Goal: Task Accomplishment & Management: Manage account settings

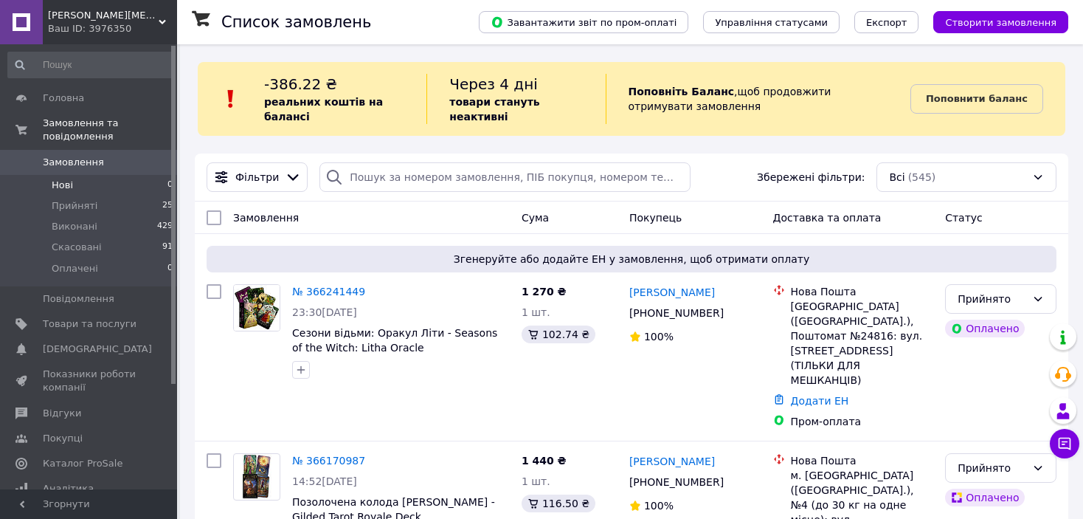
click at [113, 179] on li "Нові 0" at bounding box center [90, 185] width 181 height 21
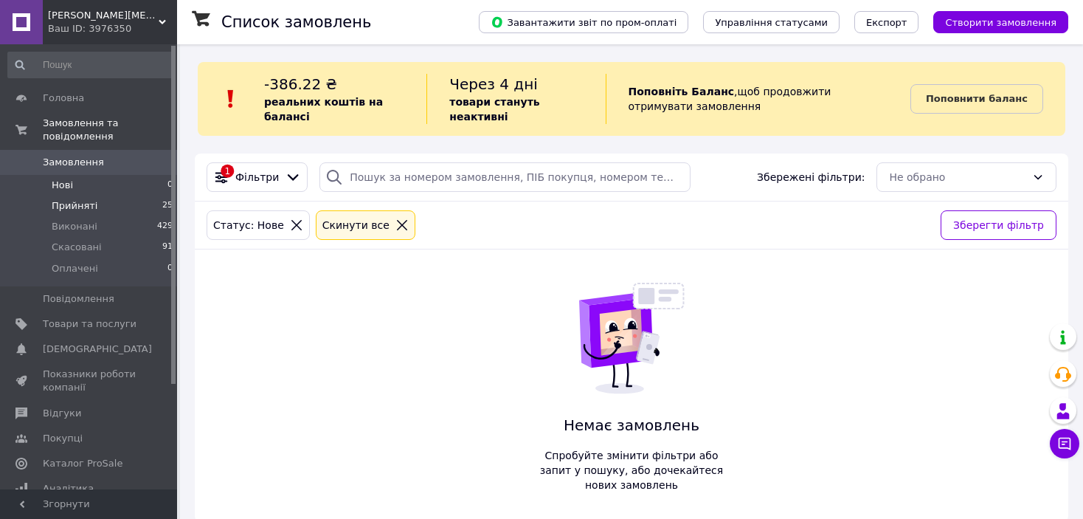
click at [103, 195] on li "Прийняті 25" at bounding box center [90, 205] width 181 height 21
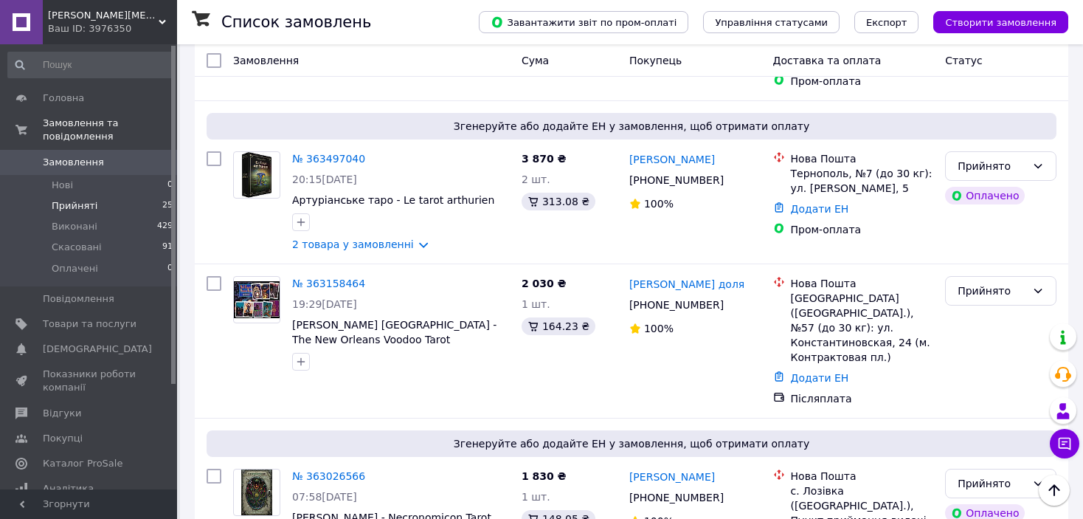
scroll to position [2735, 0]
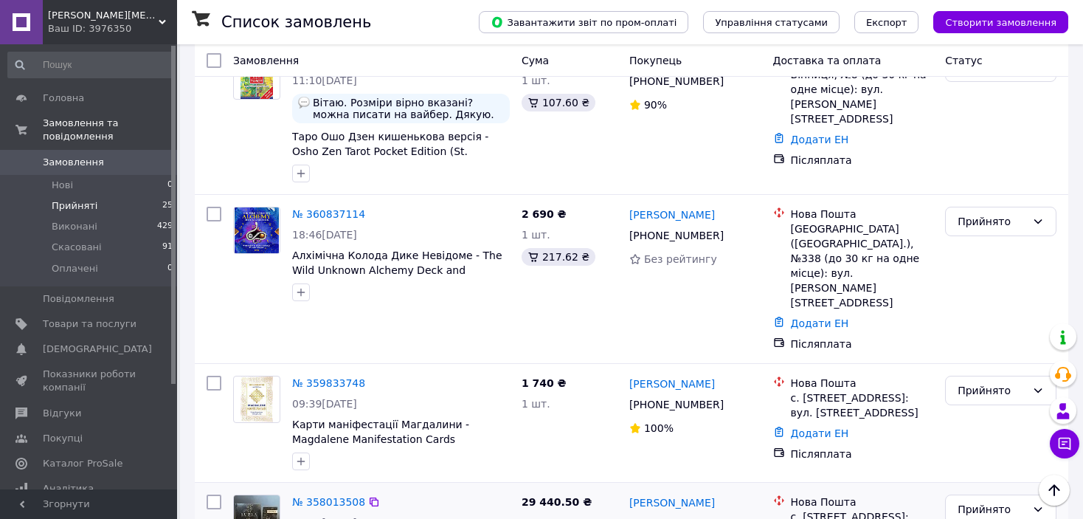
scroll to position [487, 0]
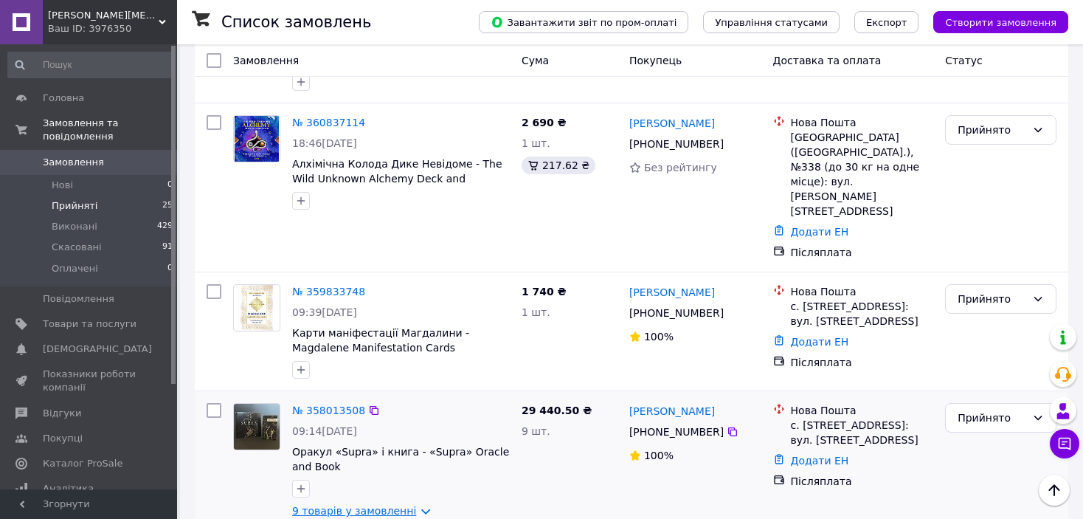
click at [416, 505] on link "9 товарів у замовленні" at bounding box center [354, 511] width 124 height 12
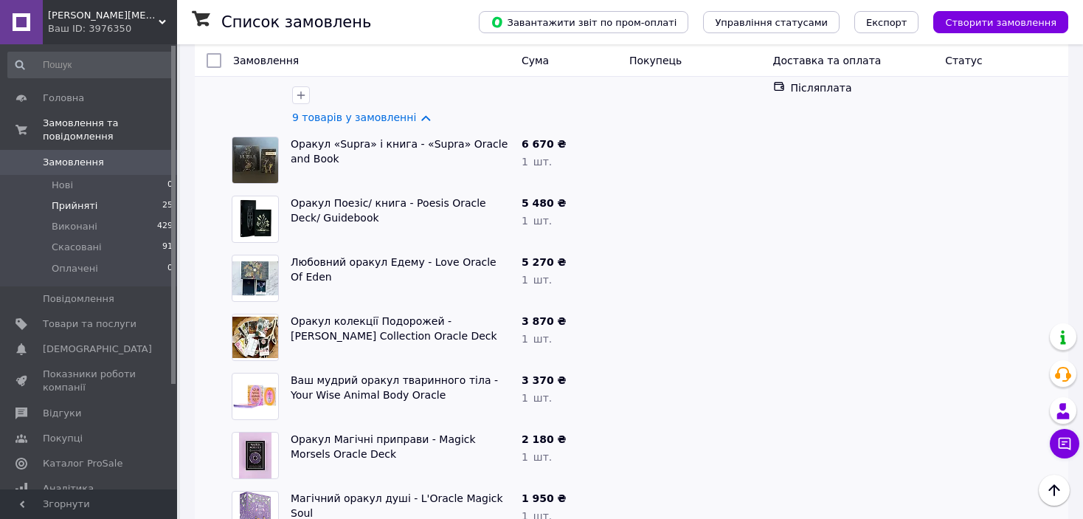
scroll to position [1018, 0]
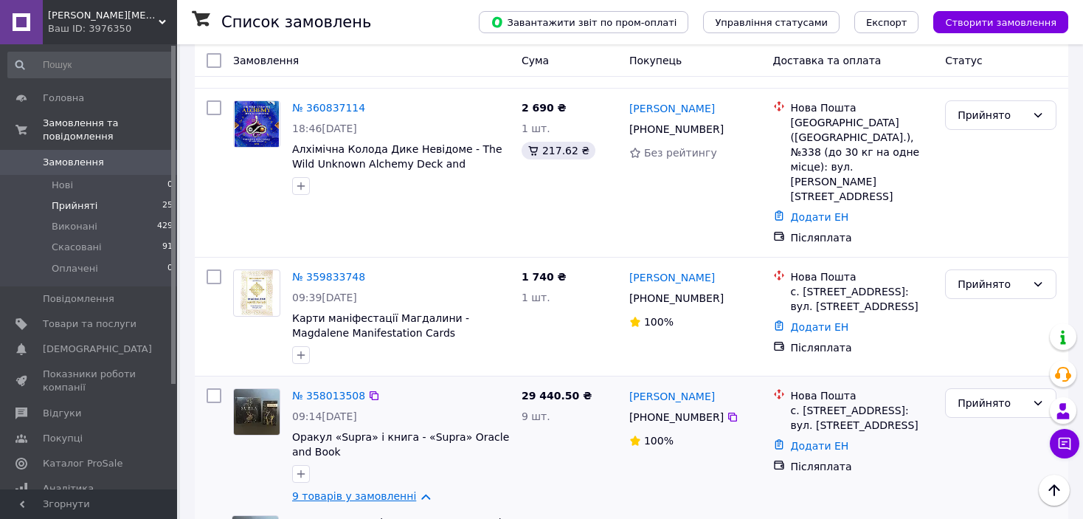
click at [407, 490] on link "9 товарів у замовленні" at bounding box center [354, 496] width 124 height 12
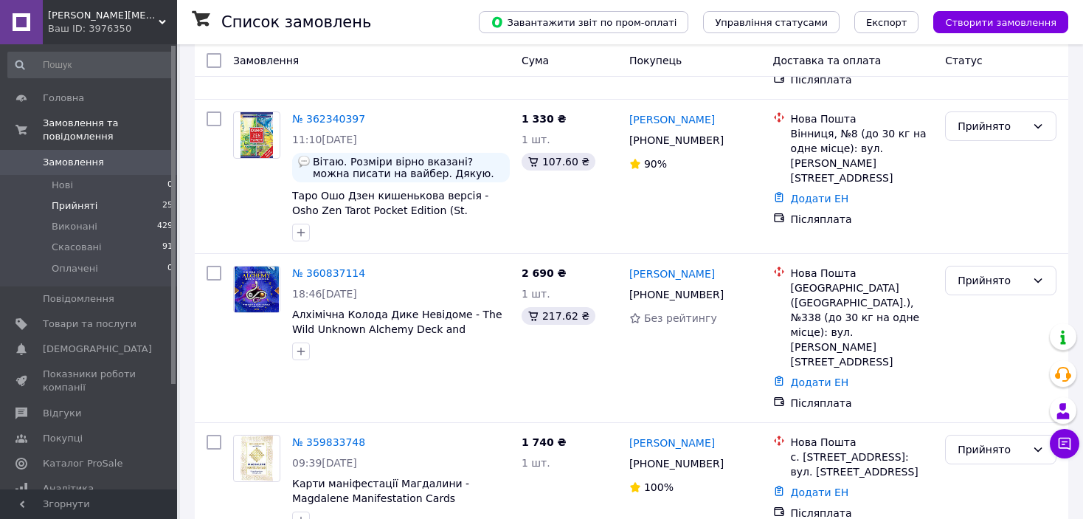
scroll to position [487, 0]
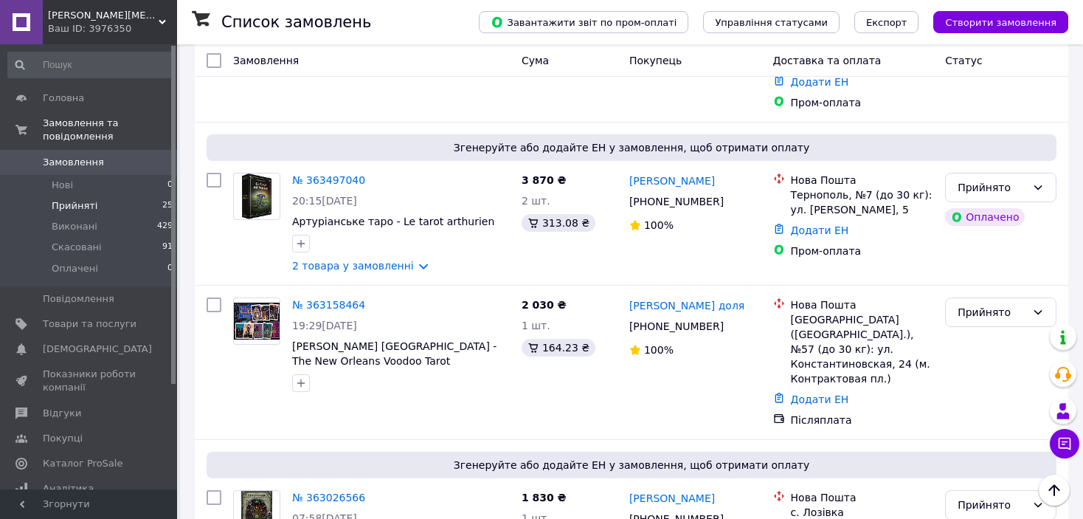
scroll to position [2735, 0]
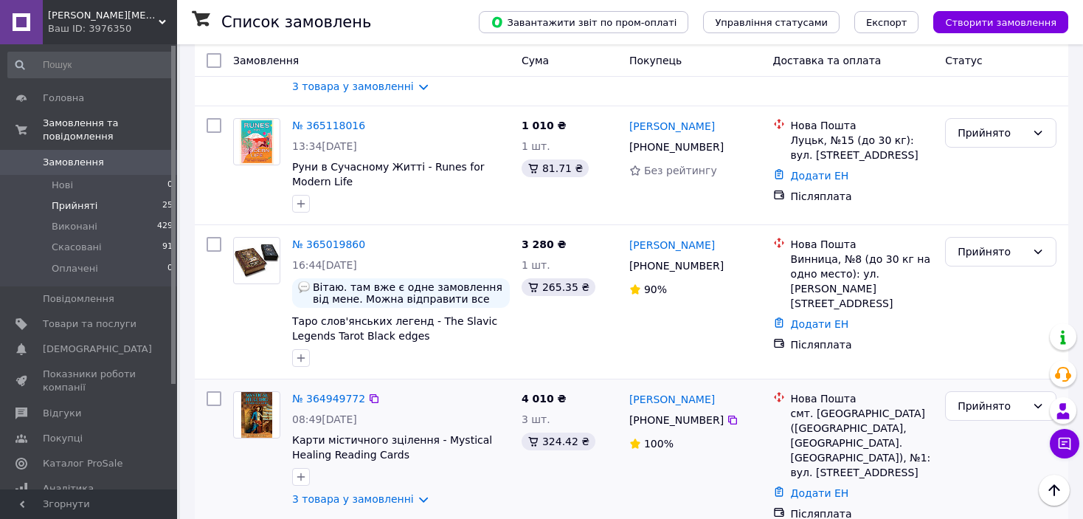
scroll to position [1702, 0]
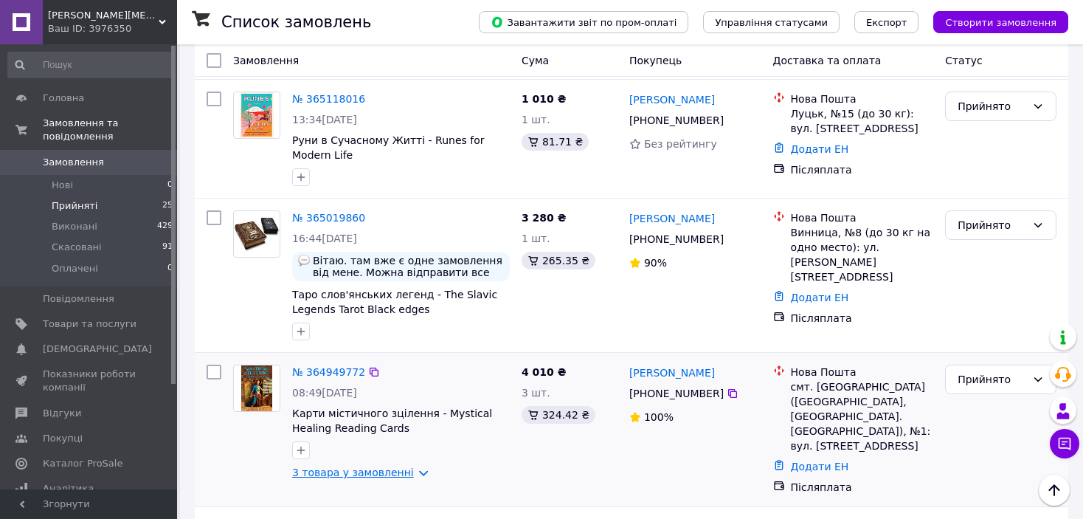
click at [414, 466] on link "3 товара у замовленні" at bounding box center [353, 472] width 122 height 12
click at [390, 438] on div at bounding box center [401, 450] width 224 height 24
click at [405, 466] on link "3 товара у замовленні" at bounding box center [353, 472] width 122 height 12
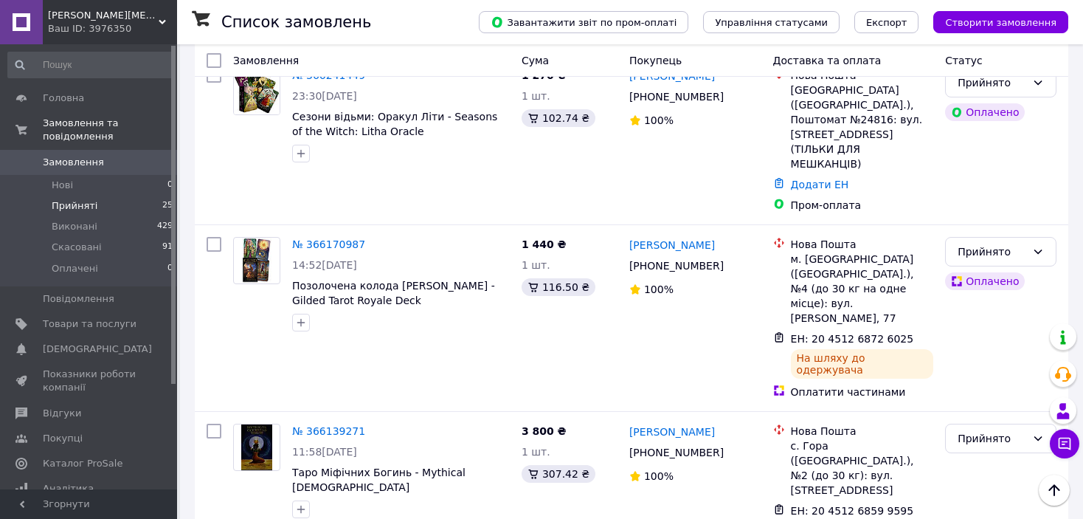
scroll to position [226, 0]
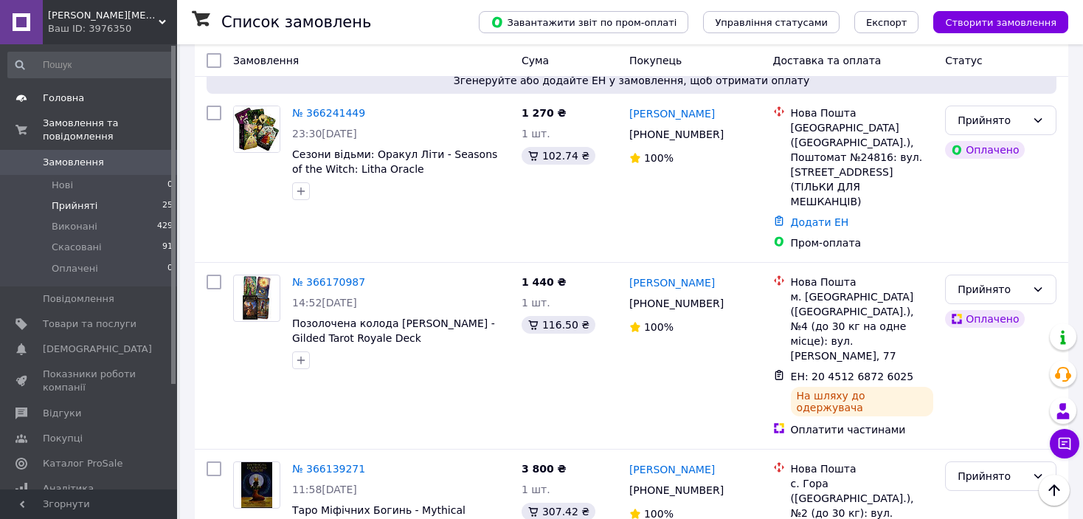
click at [91, 102] on span "Головна" at bounding box center [90, 97] width 94 height 13
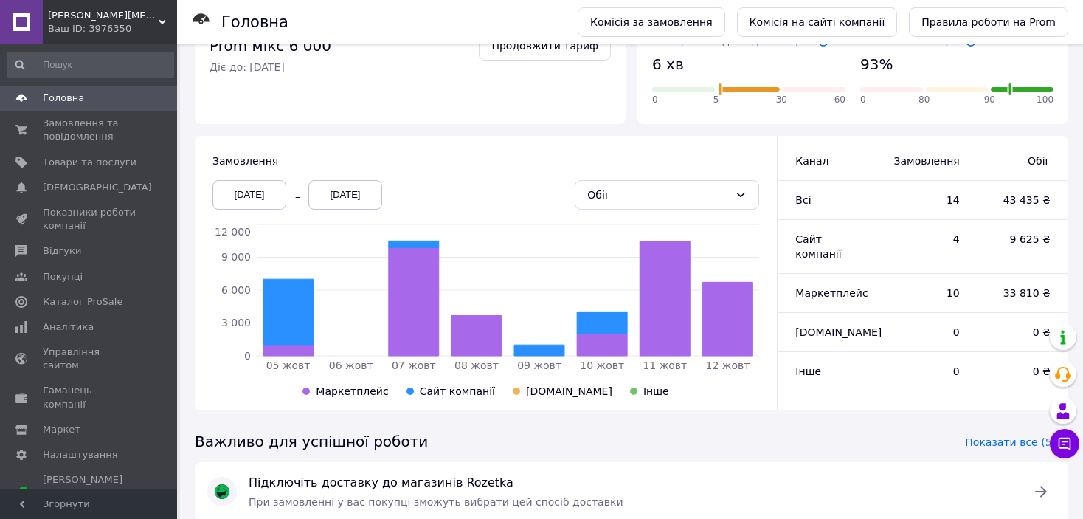
scroll to position [322, 0]
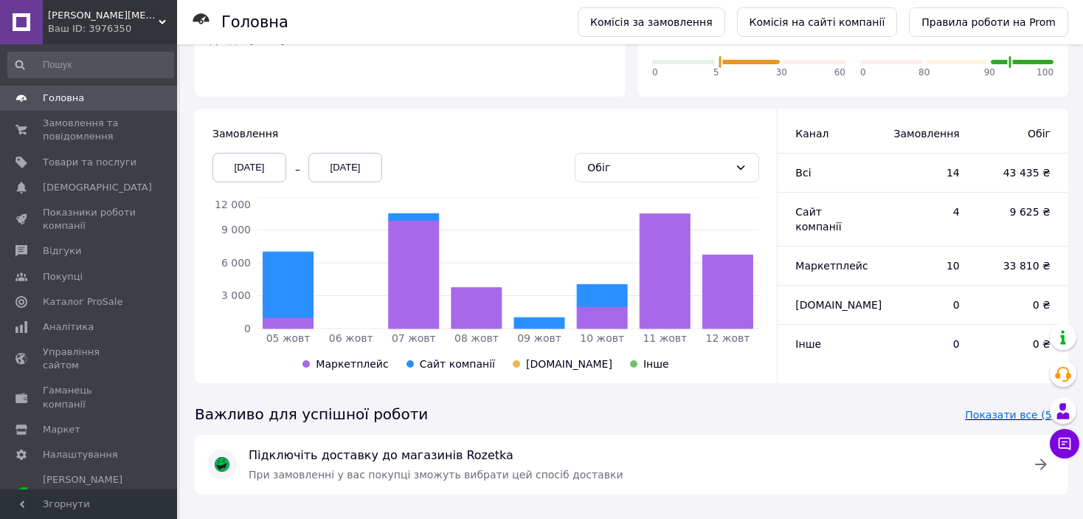
click at [1015, 401] on link "Показати все (5)" at bounding box center [1010, 415] width 116 height 28
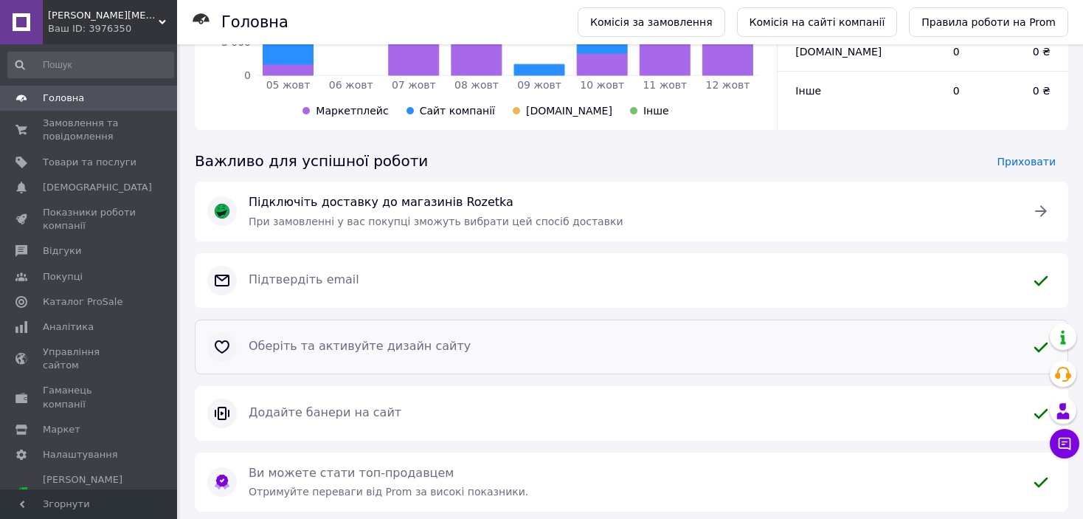
scroll to position [592, 0]
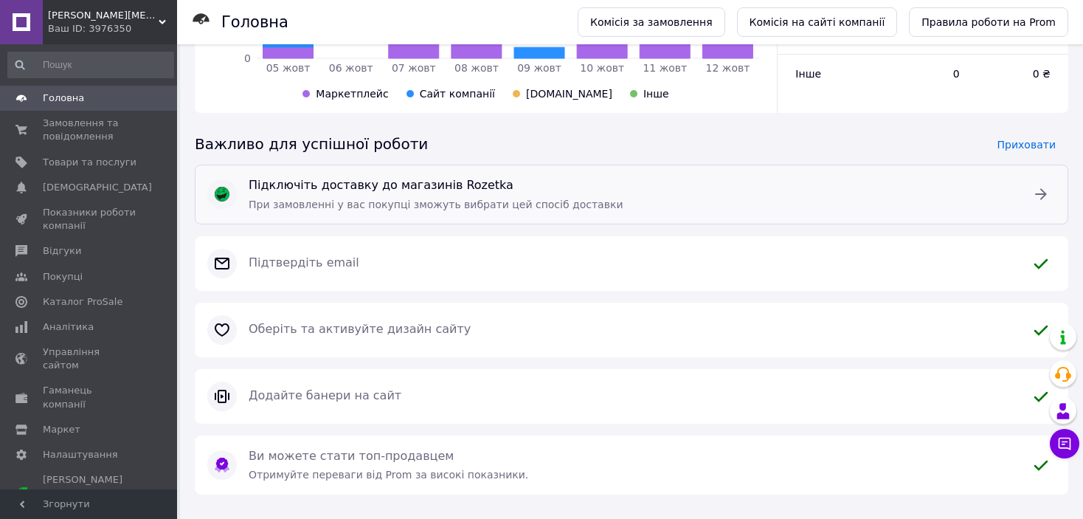
click at [994, 197] on div "При замовленні у вас покупці зможуть вибрати цей спосіб доставки" at bounding box center [632, 204] width 766 height 15
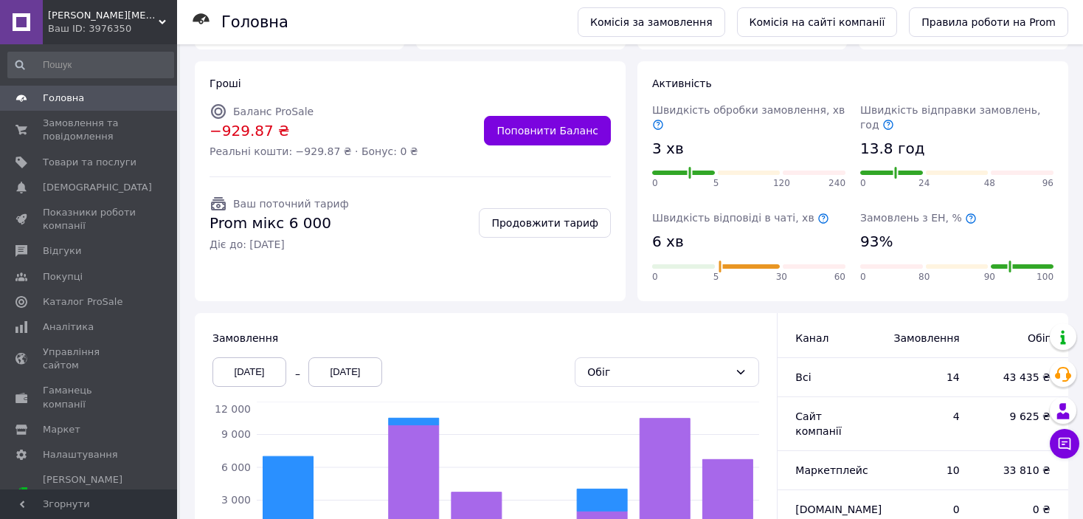
scroll to position [0, 0]
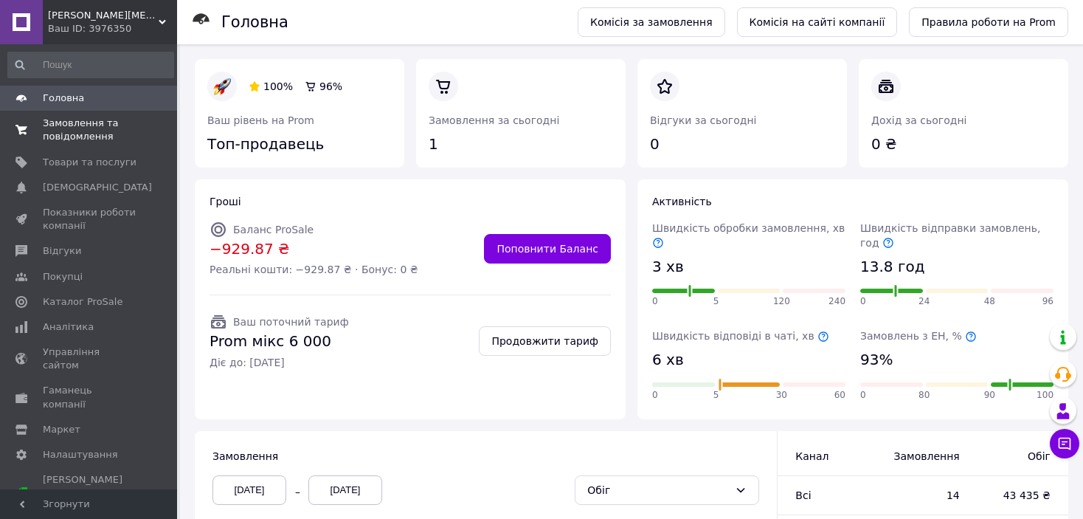
click at [126, 115] on link "Замовлення та повідомлення 0 0" at bounding box center [90, 130] width 181 height 38
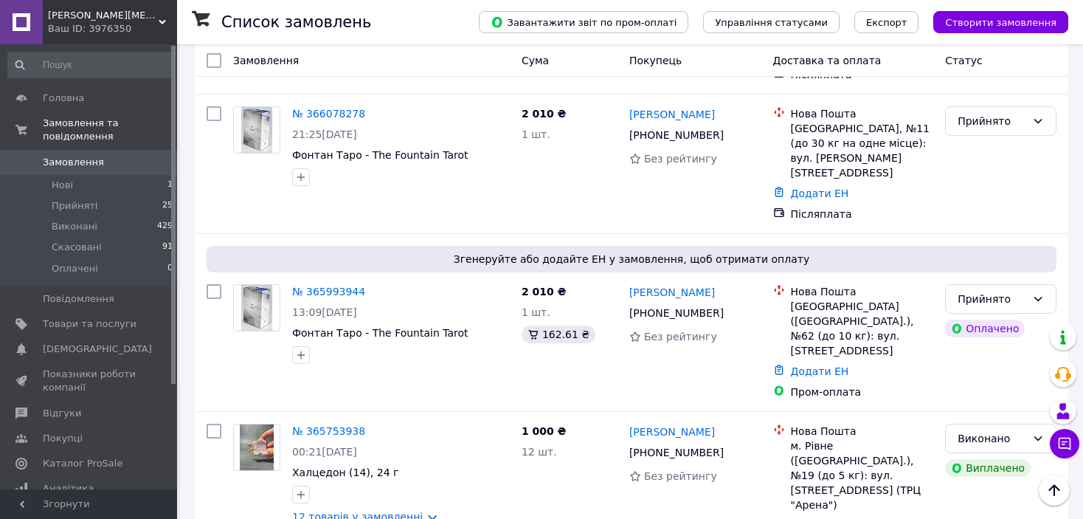
scroll to position [959, 0]
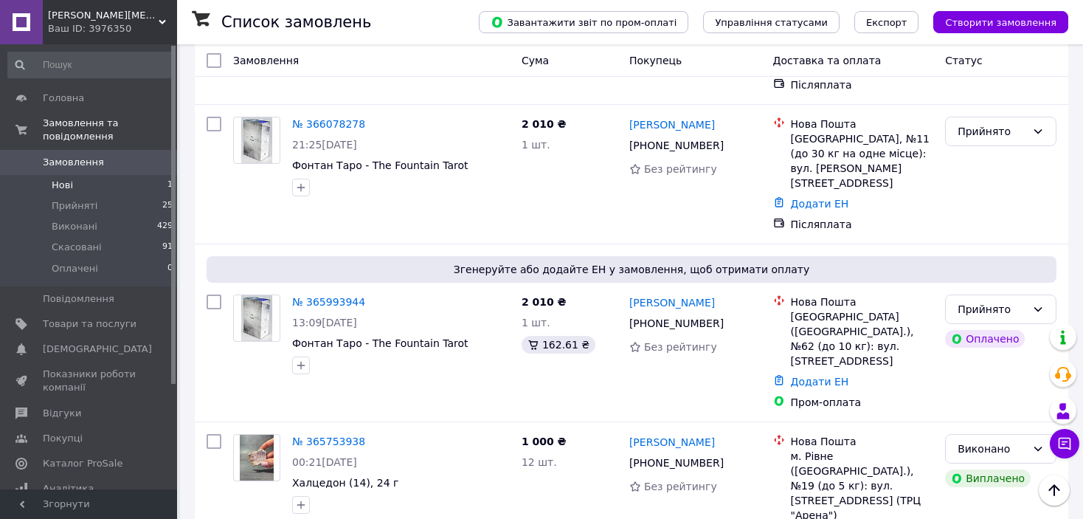
click at [75, 175] on li "Нові 1" at bounding box center [90, 185] width 181 height 21
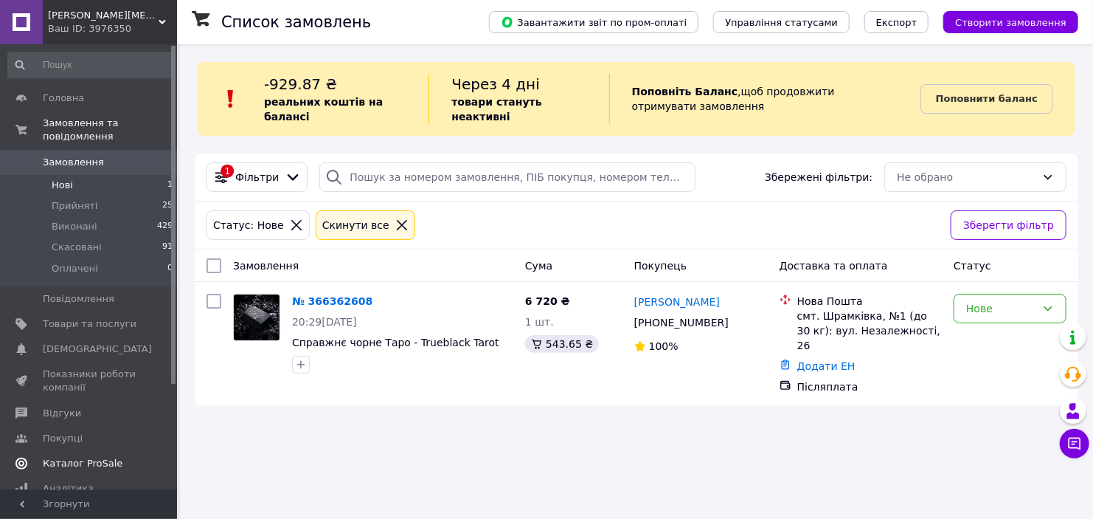
click at [91, 457] on span "Каталог ProSale" at bounding box center [83, 463] width 80 height 13
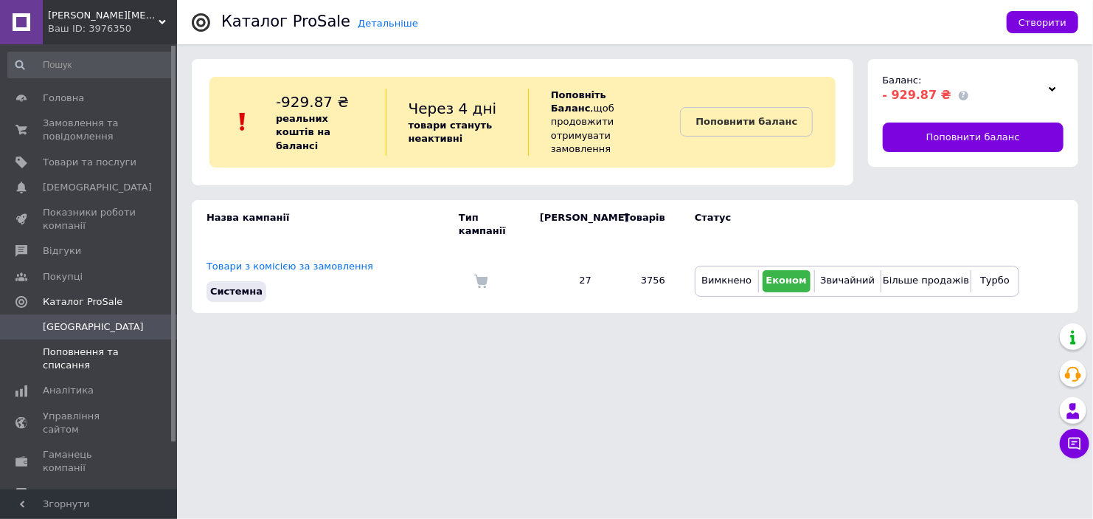
click at [100, 350] on span "Поповнення та списання" at bounding box center [90, 358] width 94 height 27
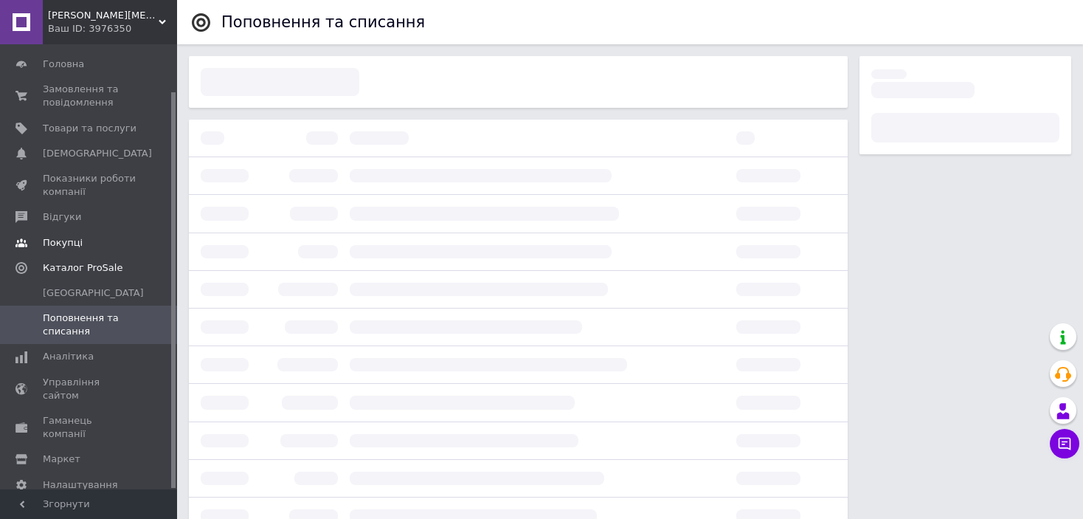
scroll to position [53, 0]
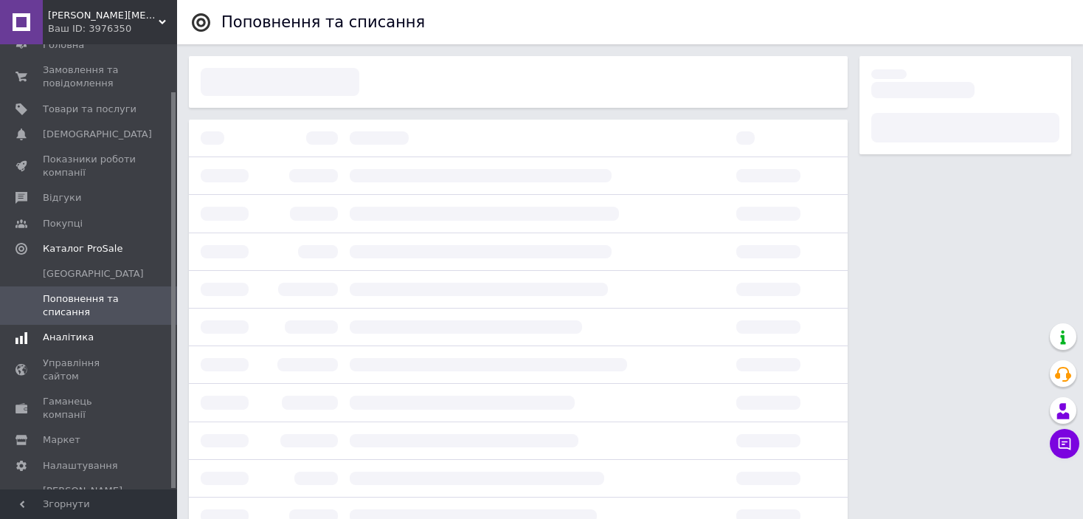
click at [103, 336] on span "Аналітика" at bounding box center [90, 336] width 94 height 13
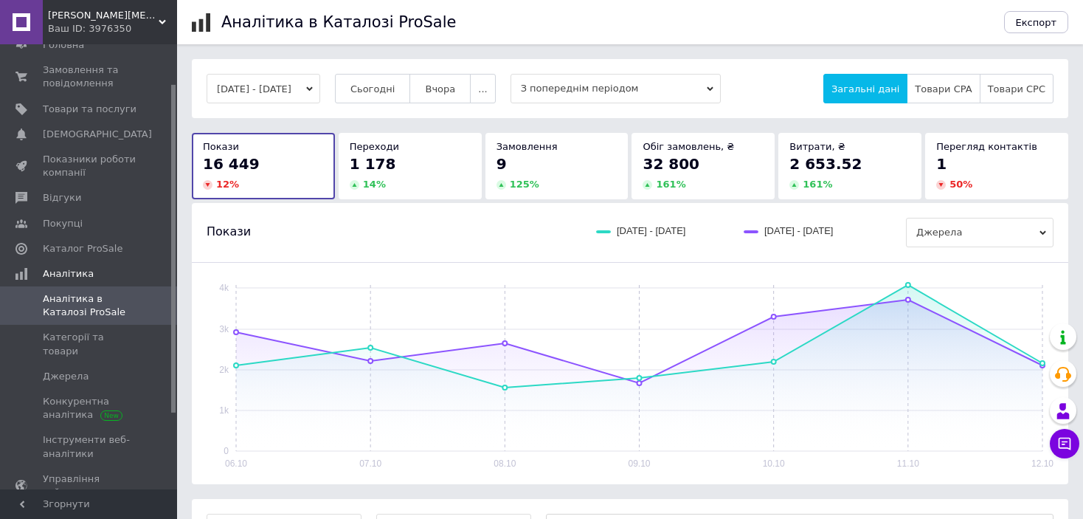
click at [141, 319] on span at bounding box center [156, 305] width 41 height 27
click at [132, 340] on span "Категорії та товари" at bounding box center [90, 343] width 94 height 27
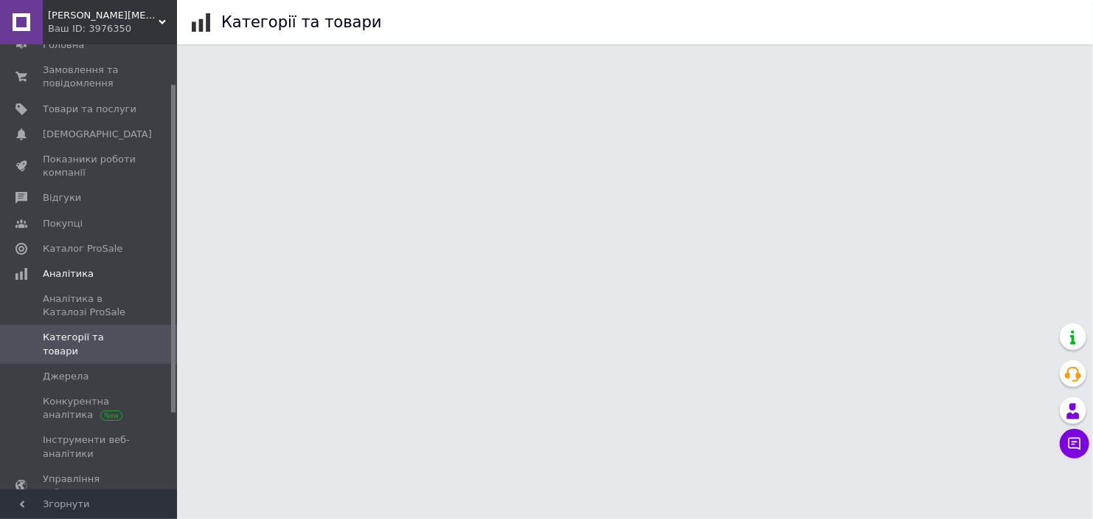
click at [132, 339] on span "Категорії та товари" at bounding box center [90, 343] width 94 height 27
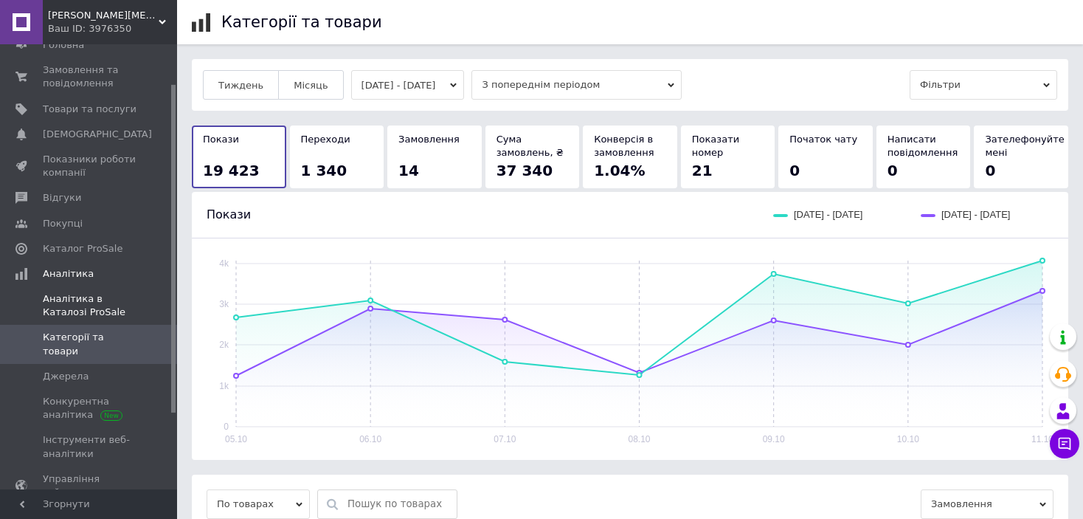
click at [125, 306] on span "Аналітика в Каталозі ProSale" at bounding box center [90, 305] width 94 height 27
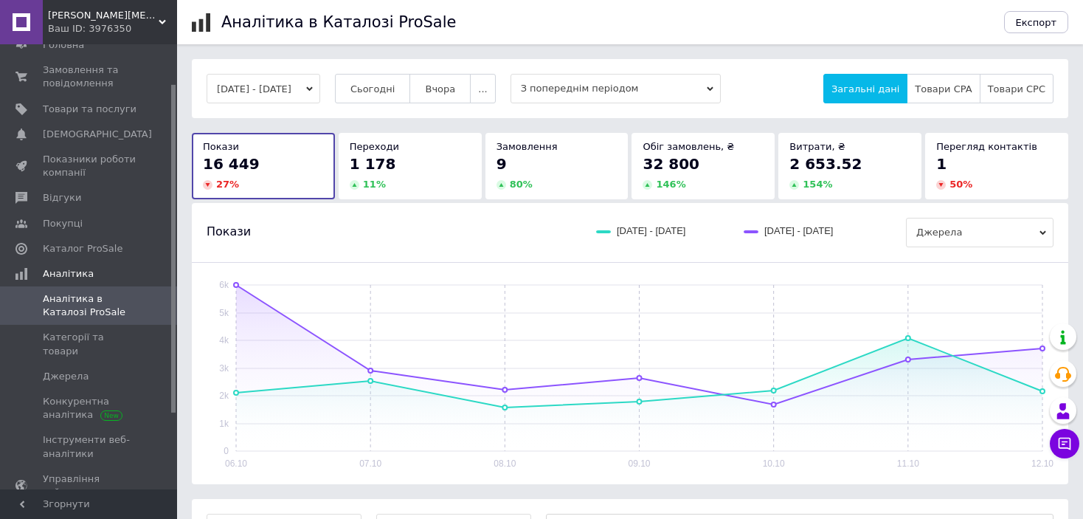
click at [320, 89] on button "06.10.2025 - 12.10.2025" at bounding box center [264, 89] width 114 height 30
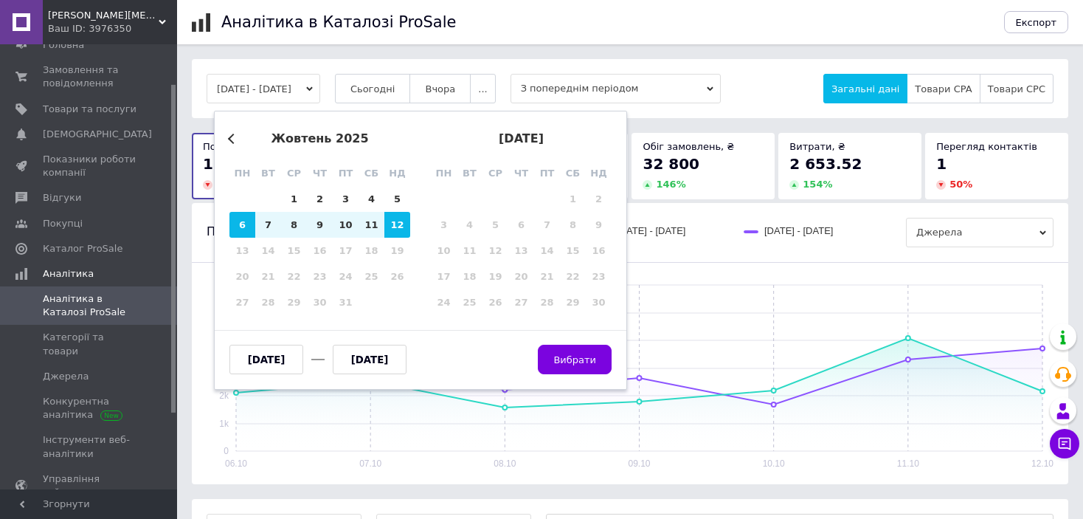
click at [224, 139] on div "Previous Month жовтень 2025 пн вт ср чт пт сб нд 29 30 1 2 3 4 5 6 7 8 9 10 11 …" at bounding box center [420, 250] width 413 height 279
click at [232, 138] on button "Previous Month" at bounding box center [233, 139] width 10 height 10
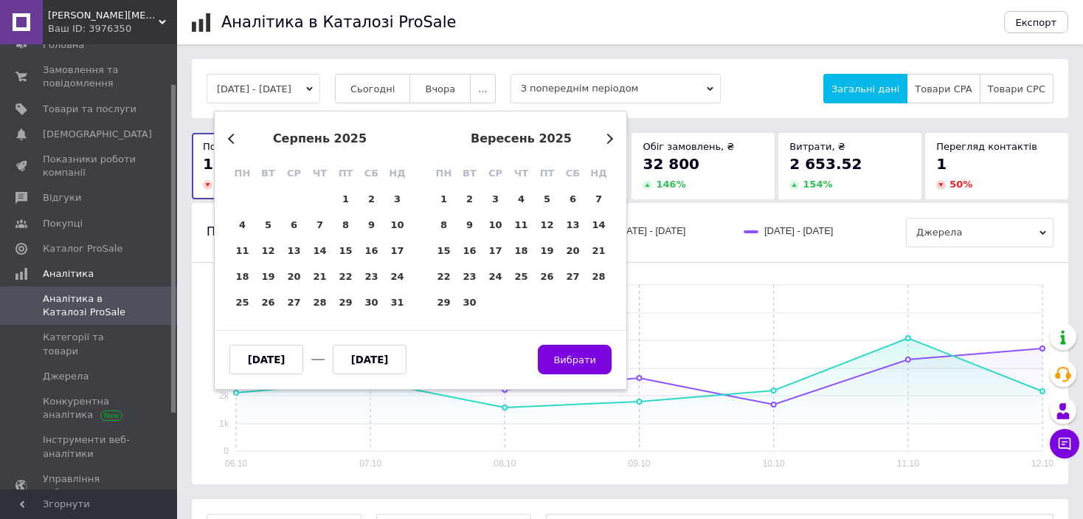
click at [232, 138] on button "Previous Month" at bounding box center [233, 139] width 10 height 10
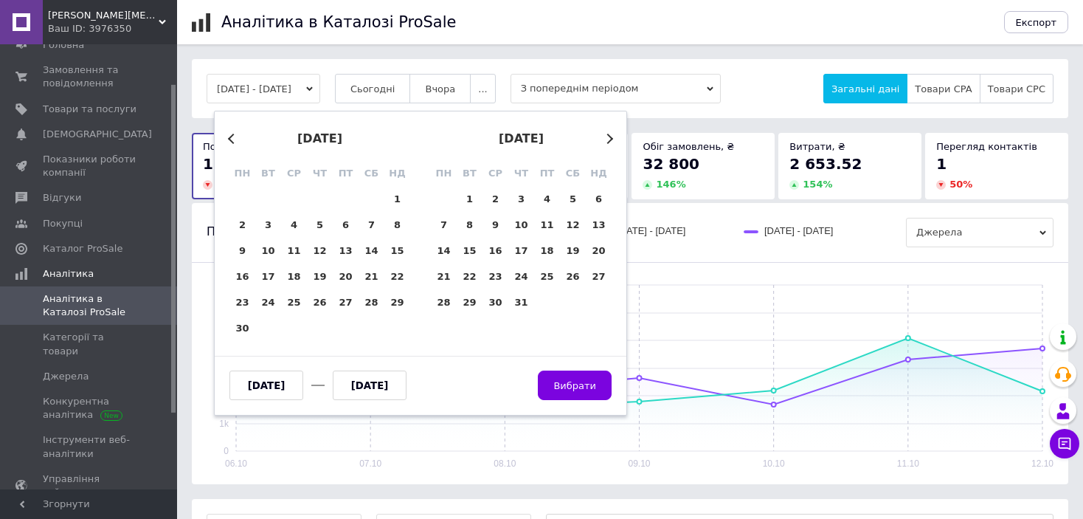
click at [232, 138] on button "Previous Month" at bounding box center [233, 139] width 10 height 10
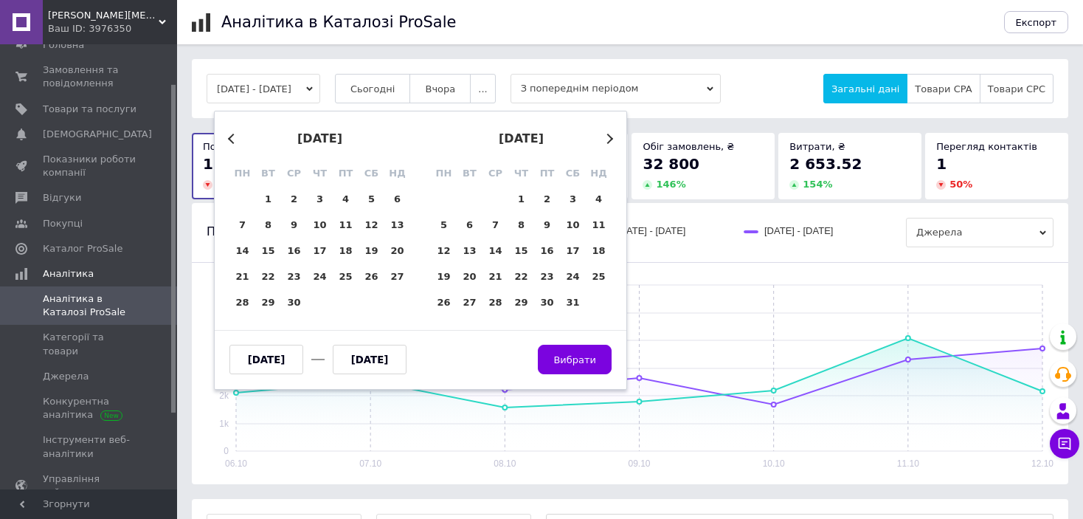
click at [232, 138] on button "Previous Month" at bounding box center [233, 139] width 10 height 10
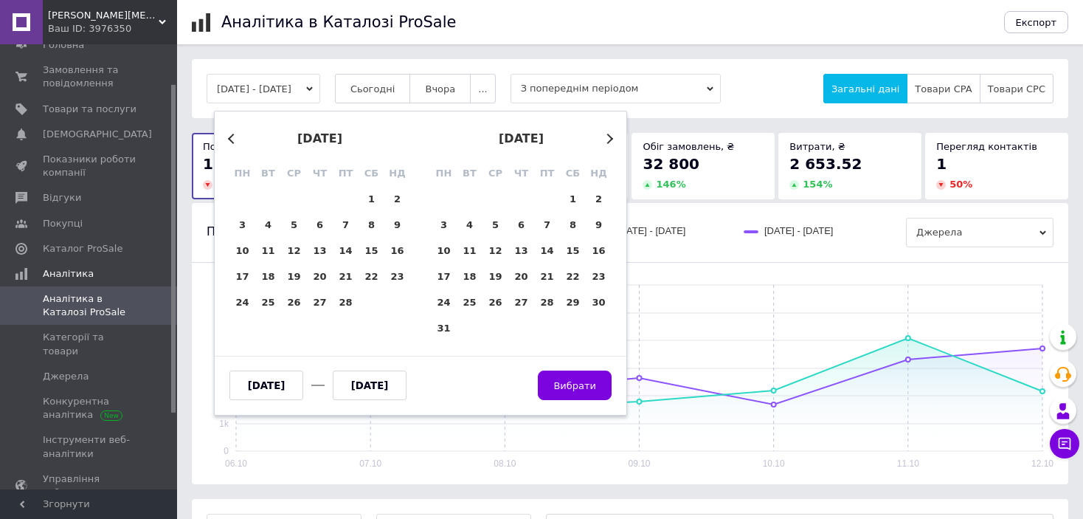
click at [232, 138] on button "Previous Month" at bounding box center [233, 139] width 10 height 10
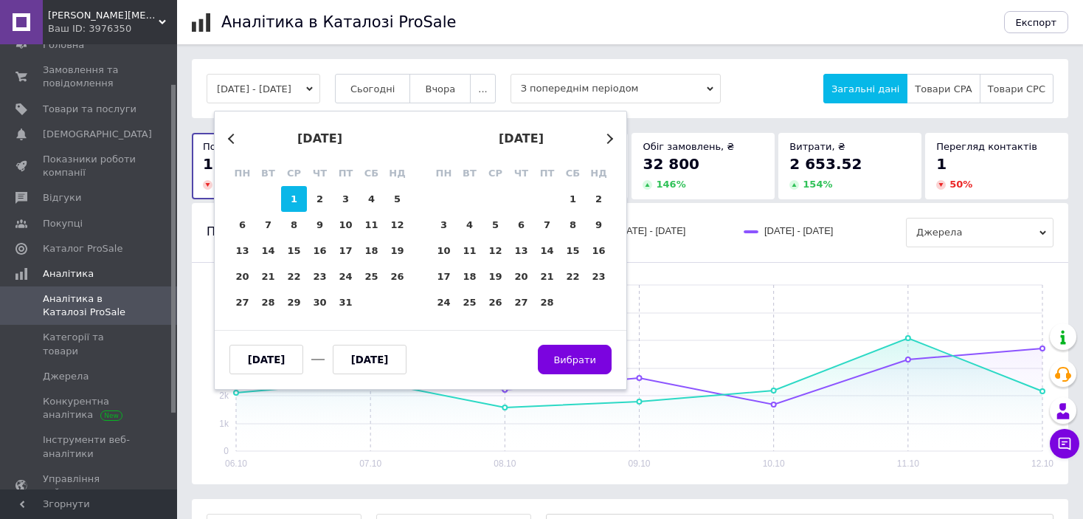
click at [300, 198] on div "1" at bounding box center [294, 199] width 26 height 26
type input "01.01.2025"
click at [616, 142] on div "Previous Month Next Month січень 2025 пн вт ср чт пт сб нд 30 31 1 2 3 4 5 6 7 …" at bounding box center [420, 250] width 413 height 279
click at [613, 141] on div "Previous Month Next Month січень 2025 пн вт ср чт пт сб нд 30 31 1 2 3 4 5 6 7 …" at bounding box center [420, 250] width 413 height 279
click at [609, 137] on button "Next Month" at bounding box center [608, 139] width 10 height 10
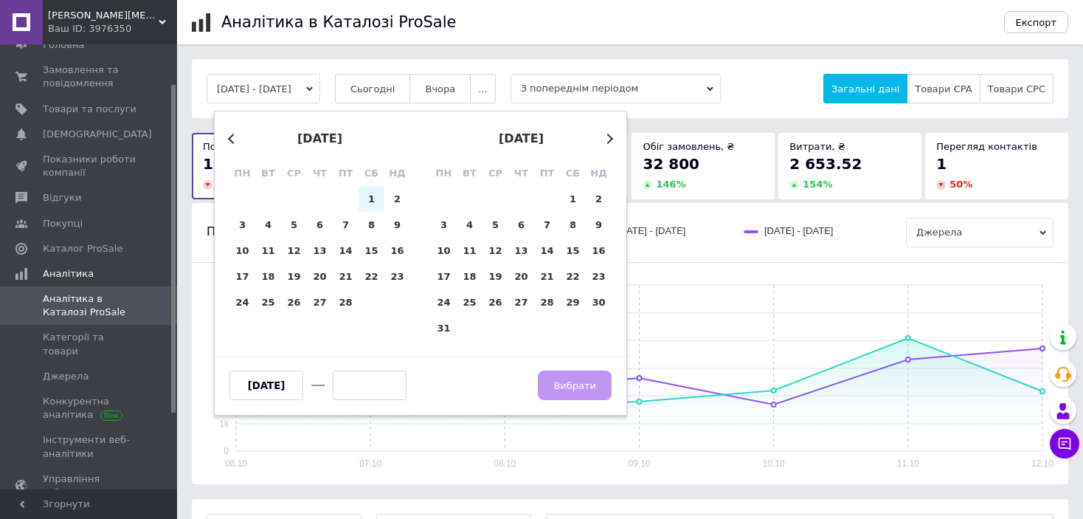
click at [609, 137] on button "Next Month" at bounding box center [608, 139] width 10 height 10
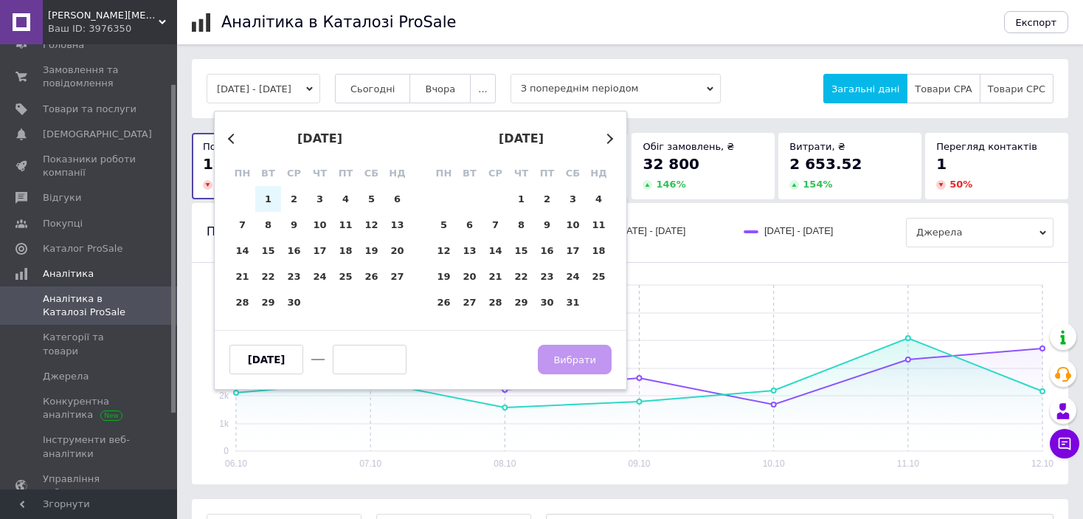
click at [609, 137] on button "Next Month" at bounding box center [608, 139] width 10 height 10
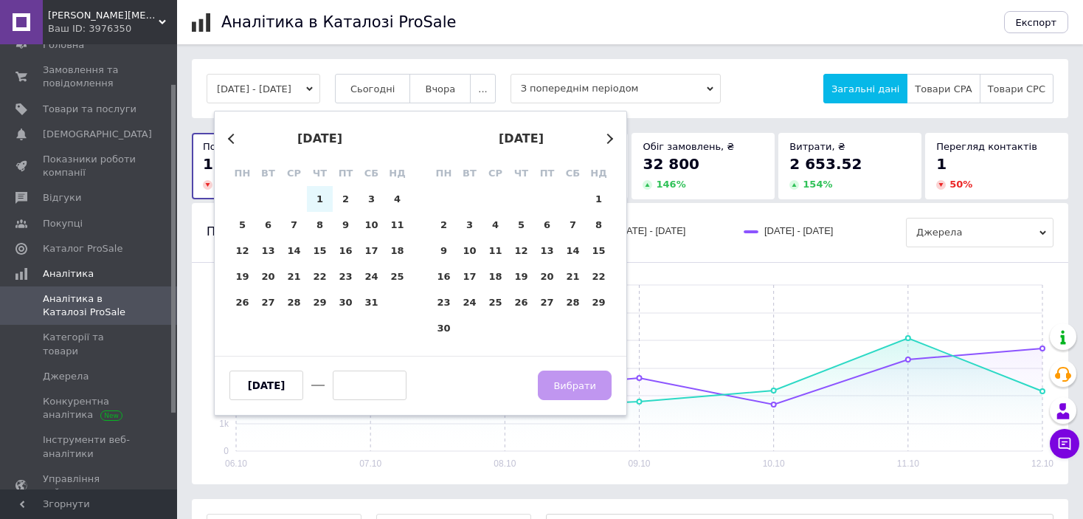
click at [609, 137] on button "Next Month" at bounding box center [608, 139] width 10 height 10
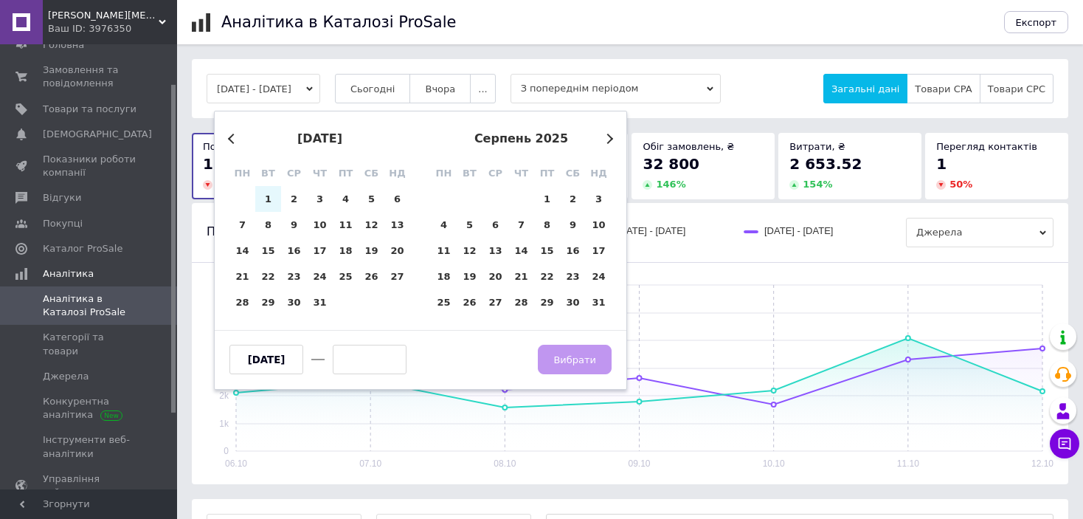
click at [609, 137] on button "Next Month" at bounding box center [608, 139] width 10 height 10
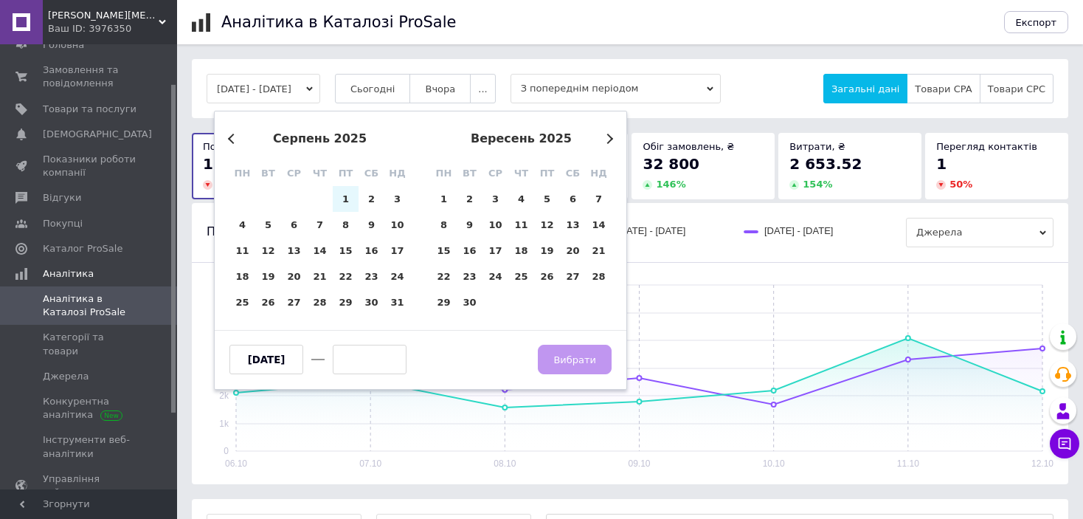
click at [609, 137] on button "Next Month" at bounding box center [608, 139] width 10 height 10
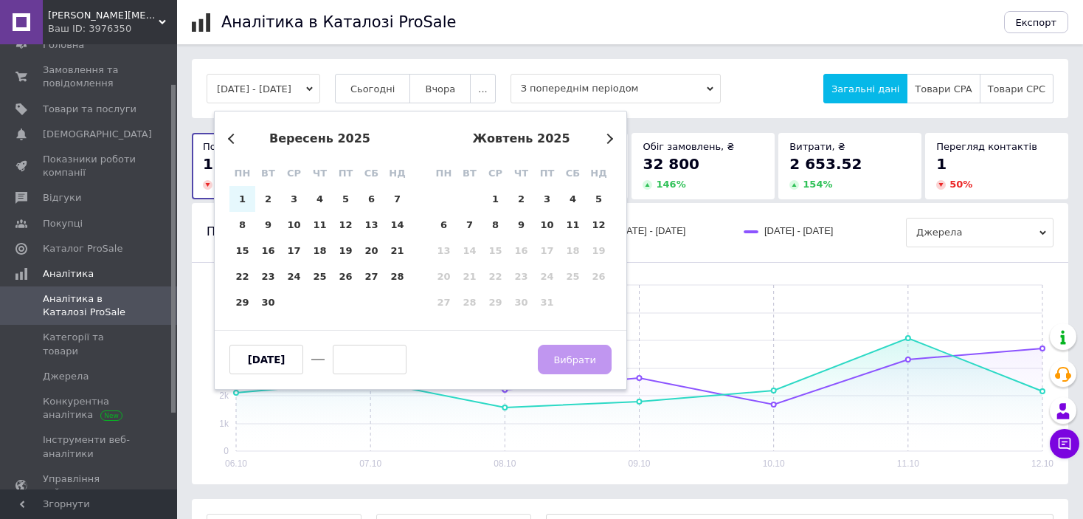
click at [609, 137] on button "Next Month" at bounding box center [608, 139] width 10 height 10
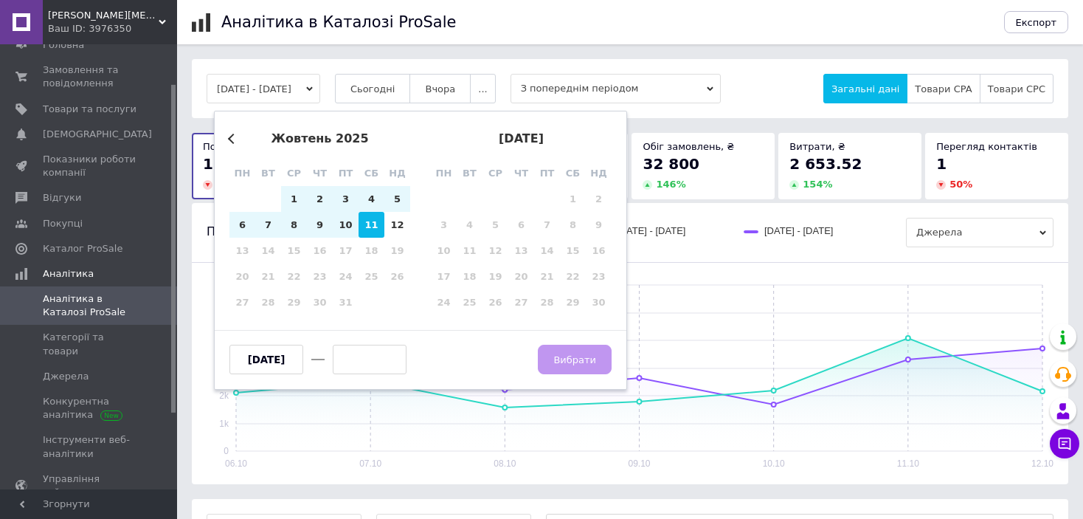
click at [370, 229] on div "11" at bounding box center [372, 225] width 26 height 26
type input "11.10.2025"
click at [584, 360] on span "Вибрати" at bounding box center [574, 359] width 43 height 11
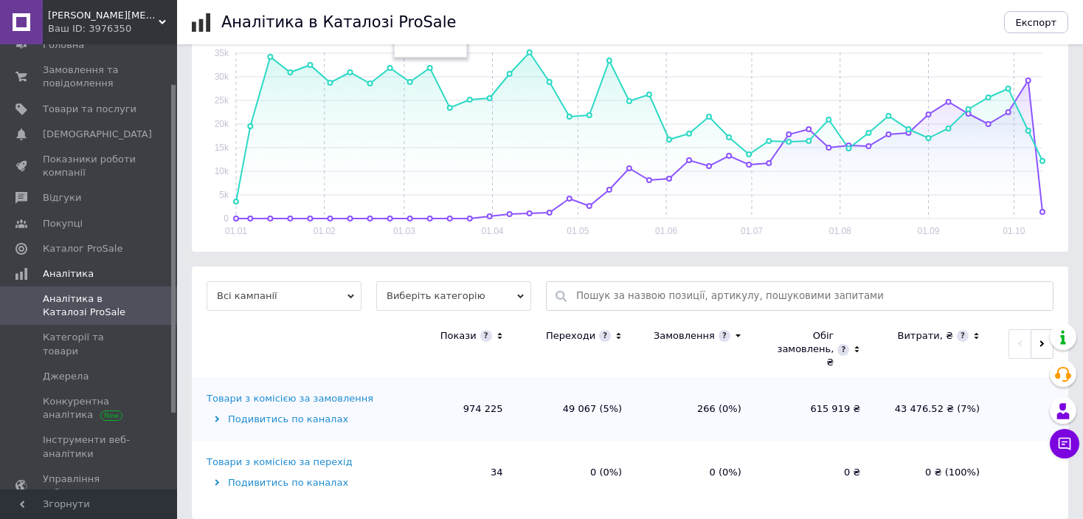
scroll to position [236, 0]
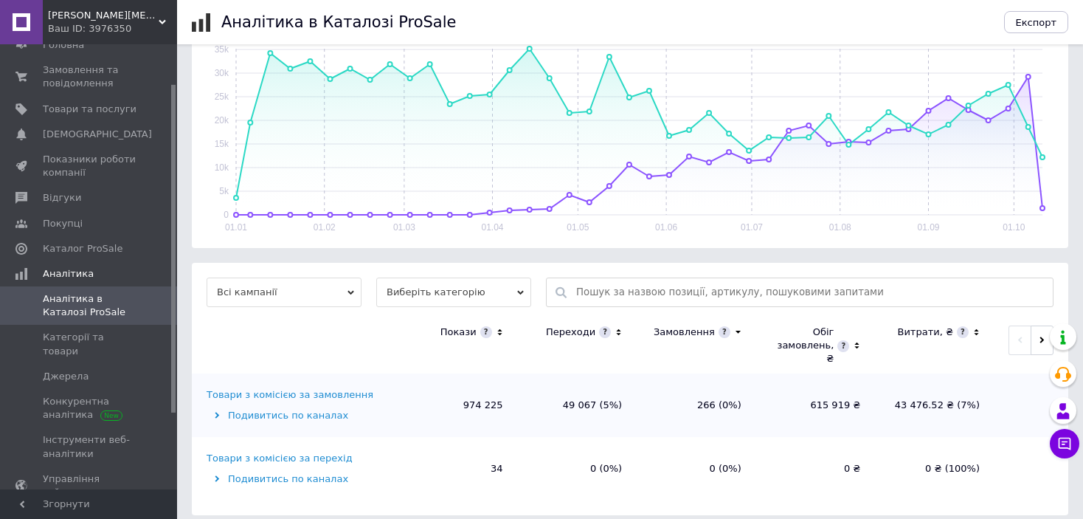
click at [319, 409] on div "Подивитись по каналах" at bounding box center [301, 415] width 188 height 13
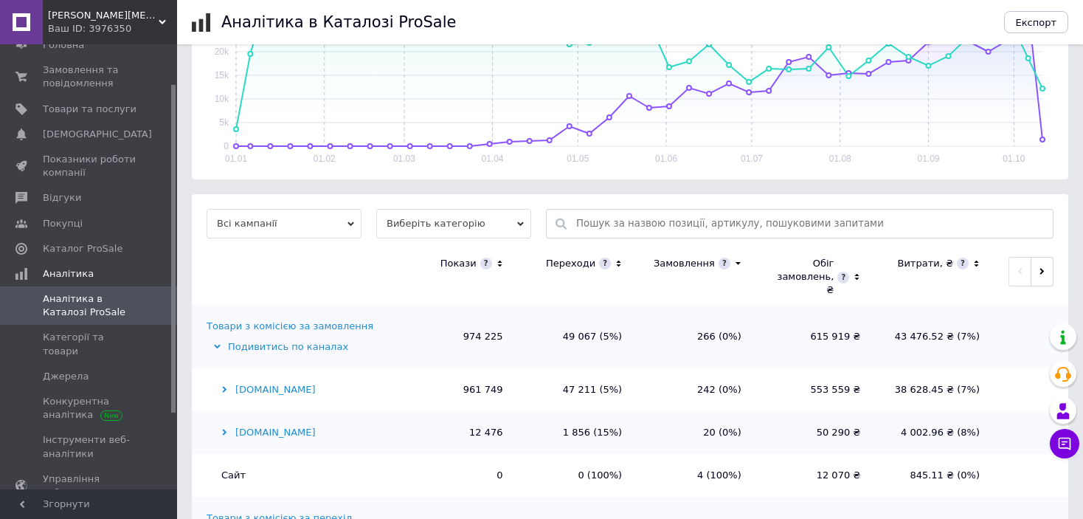
scroll to position [364, 0]
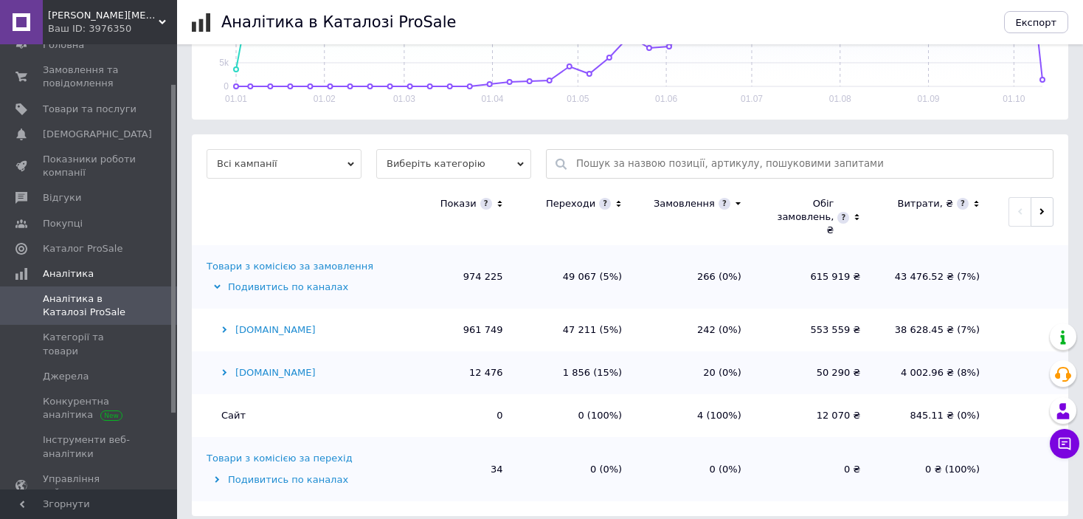
click at [320, 280] on div "Подивитись по каналах" at bounding box center [301, 286] width 188 height 13
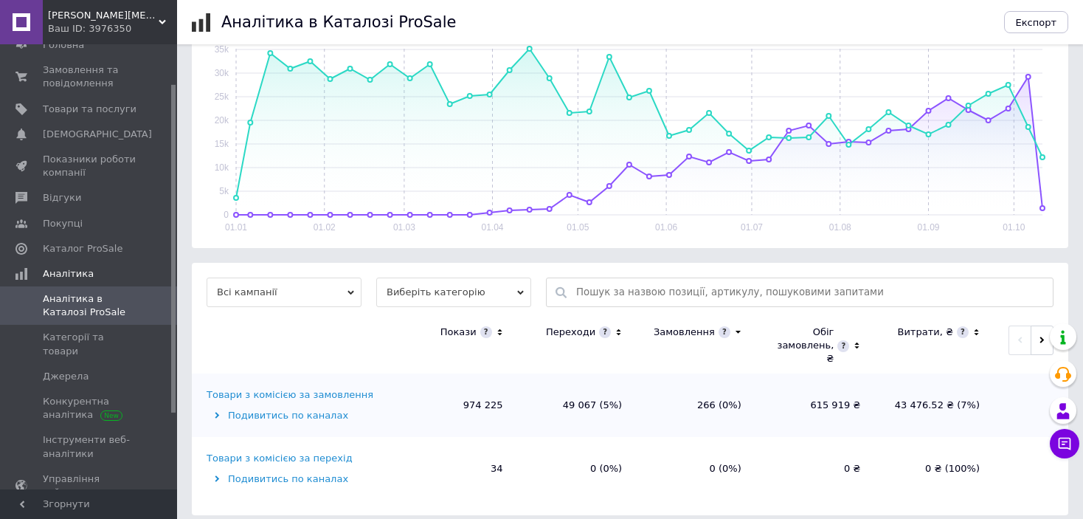
click at [318, 472] on div "Подивитись по каналах" at bounding box center [301, 478] width 188 height 13
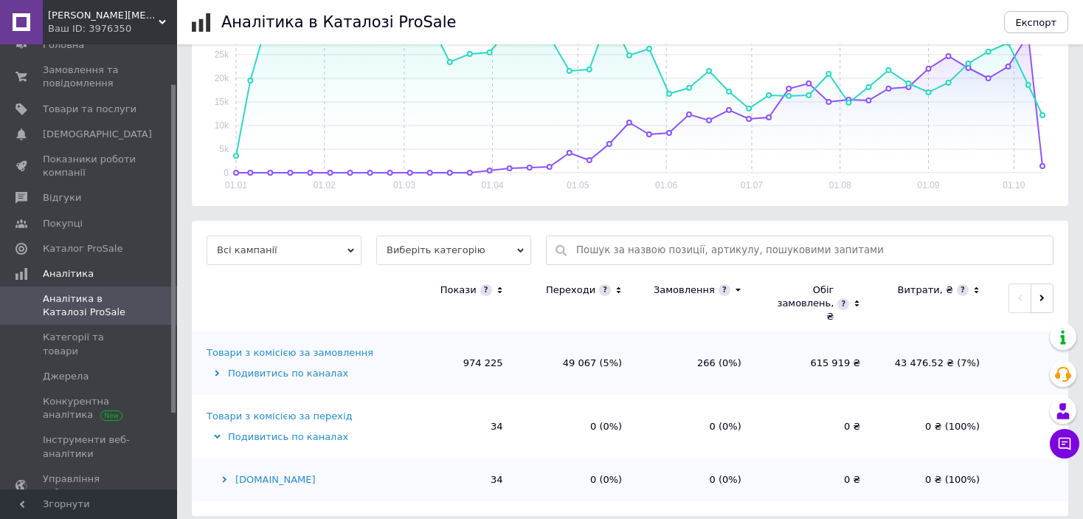
click at [268, 477] on td "Prom.ua" at bounding box center [295, 479] width 207 height 43
click at [258, 473] on div "Prom.ua" at bounding box center [301, 479] width 188 height 13
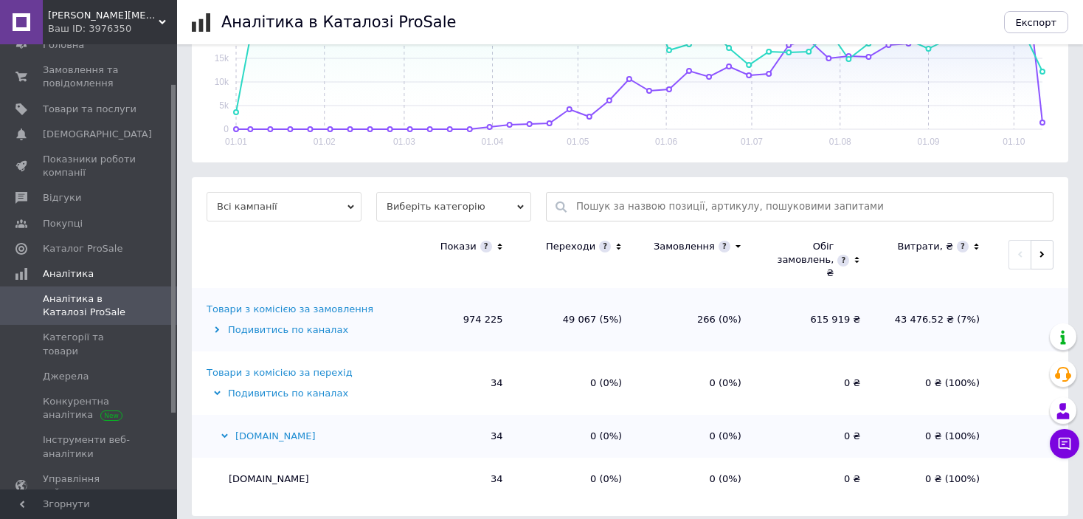
click at [242, 429] on div "Prom.ua" at bounding box center [301, 435] width 188 height 13
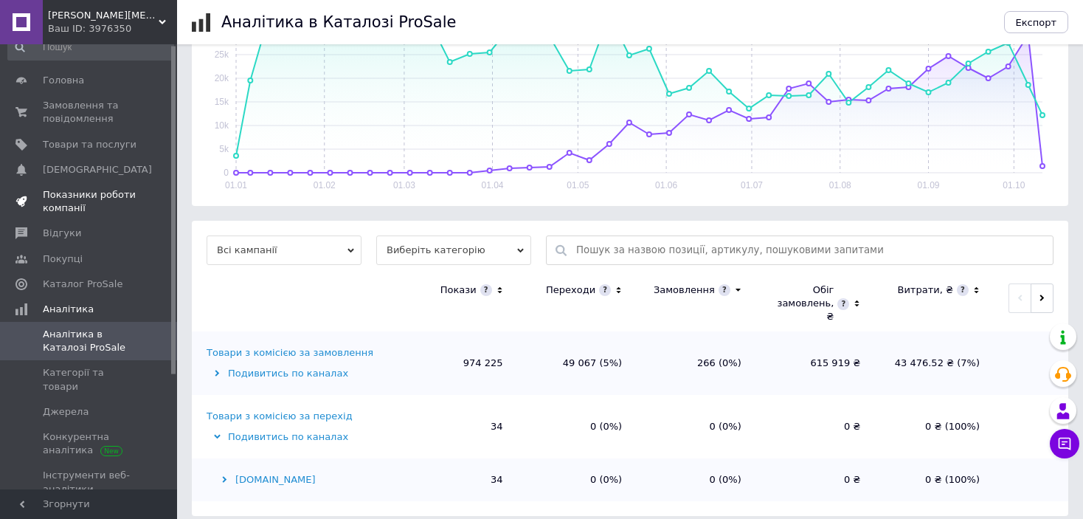
scroll to position [0, 0]
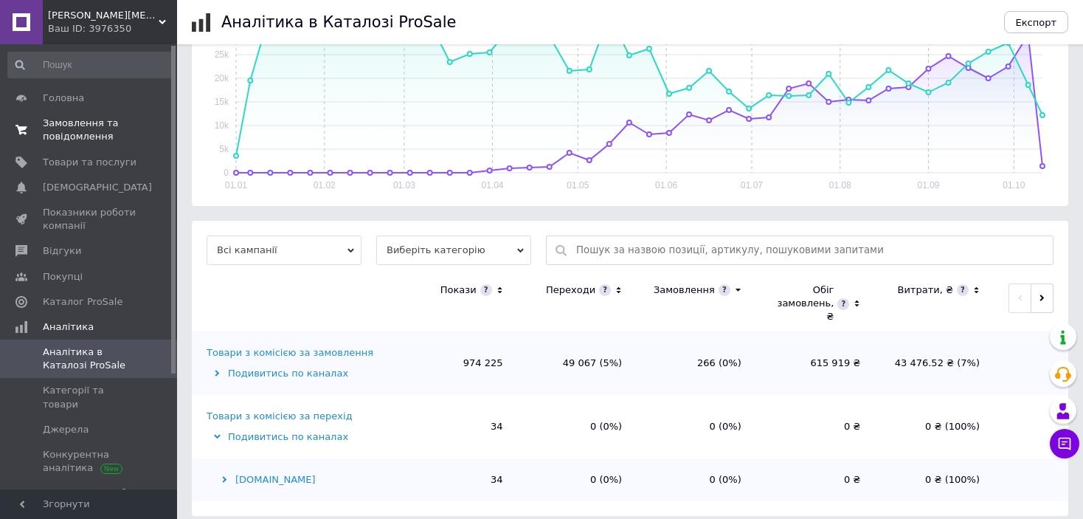
click at [72, 139] on span "Замовлення та повідомлення" at bounding box center [90, 130] width 94 height 27
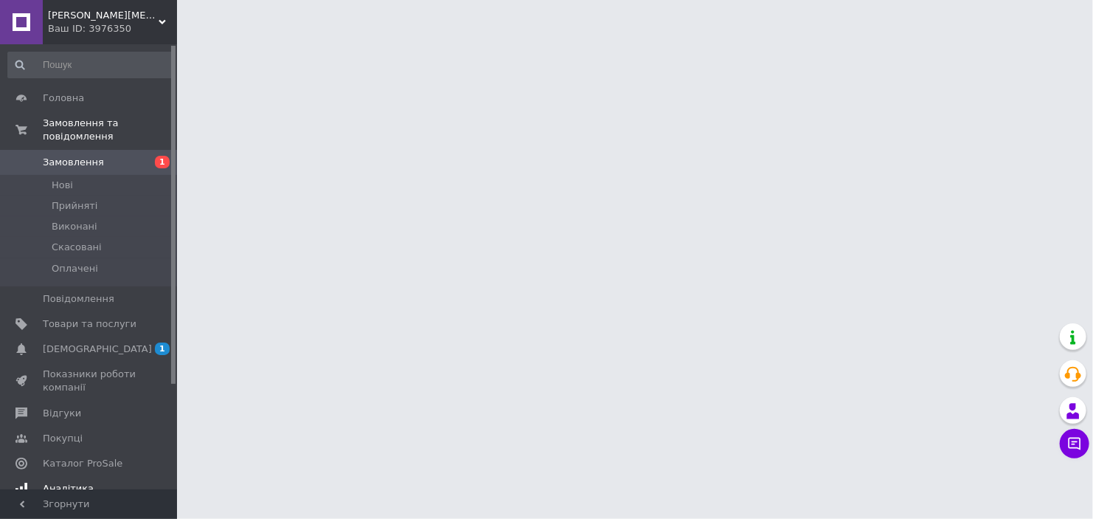
click at [106, 342] on span "[DEMOGRAPHIC_DATA]" at bounding box center [90, 348] width 94 height 13
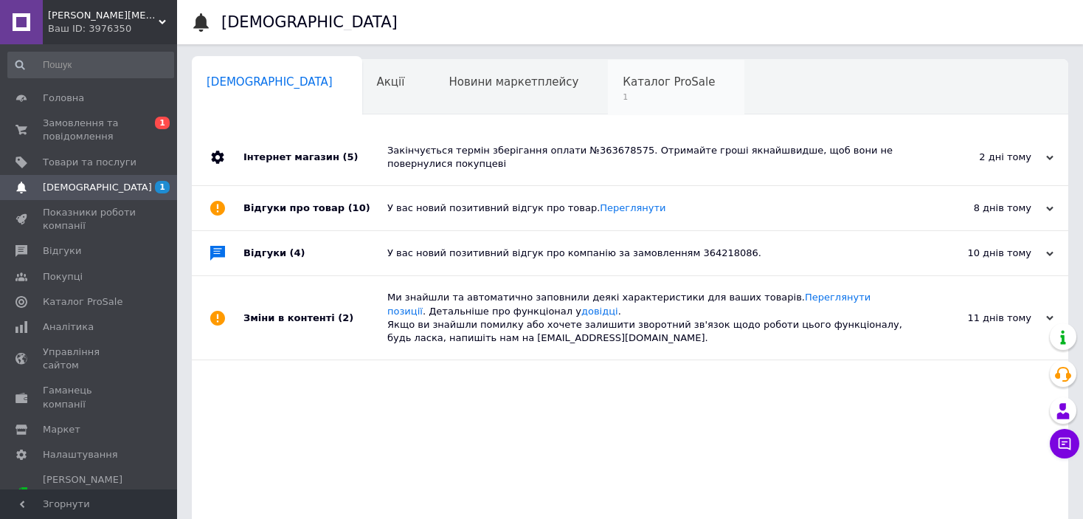
click at [621, 89] on div "Каталог ProSale 1" at bounding box center [676, 88] width 136 height 56
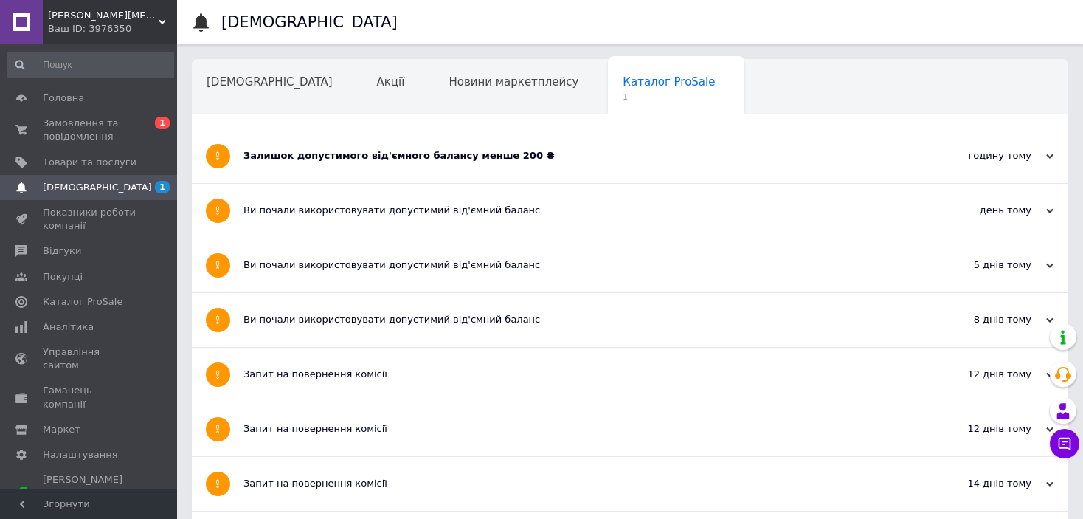
click at [550, 146] on div "Залишок допустимого від'ємного балансу менше 200 ₴" at bounding box center [574, 156] width 662 height 54
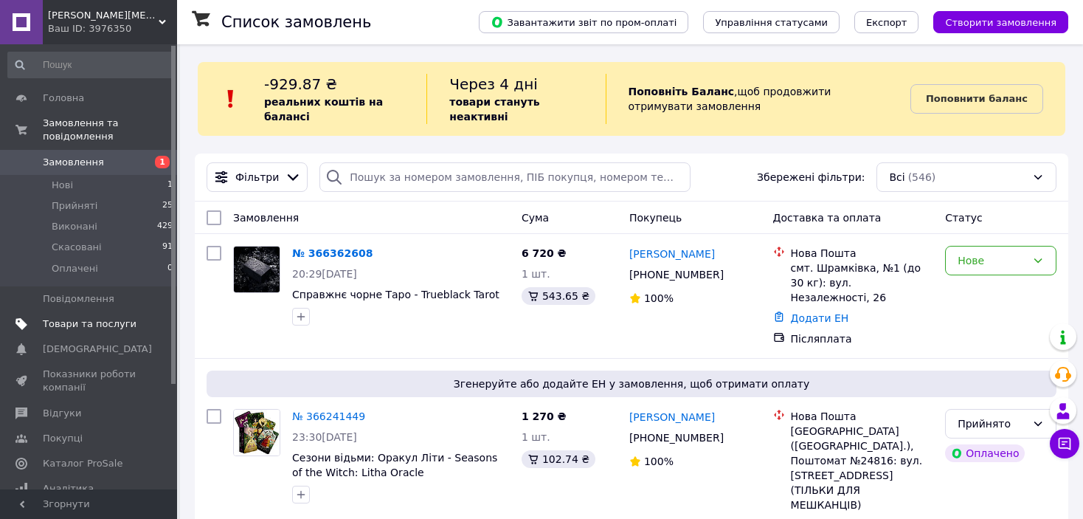
click at [111, 317] on span "Товари та послуги" at bounding box center [90, 323] width 94 height 13
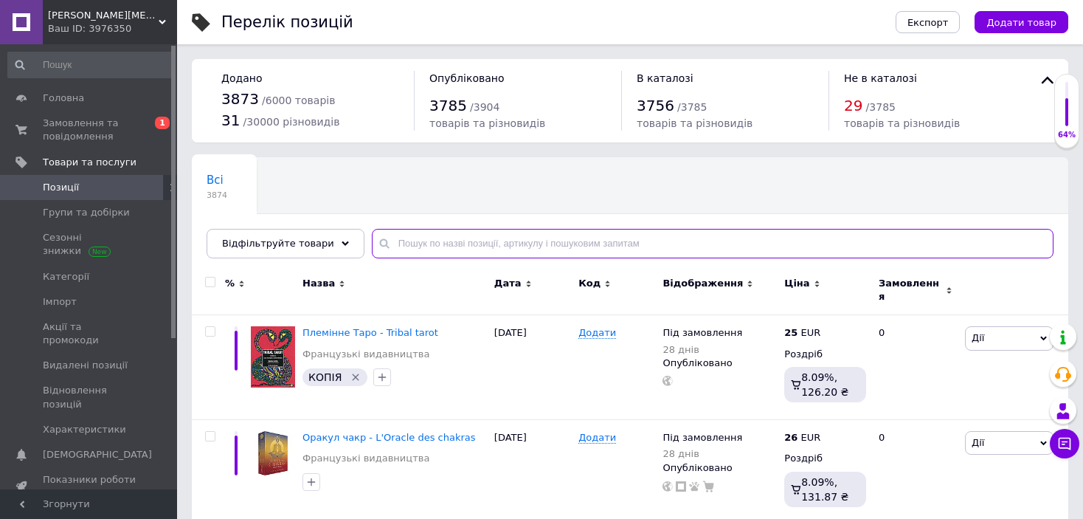
click at [688, 243] on input "text" at bounding box center [713, 244] width 682 height 30
paste input "Les forces de l'Esprit"
type input "Les forces de l'Esprit"
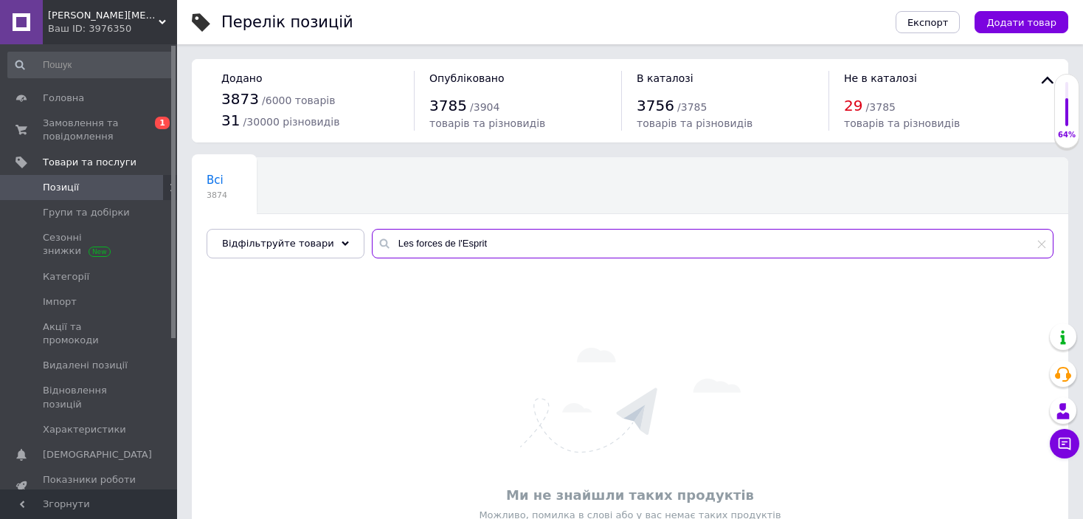
drag, startPoint x: 527, startPoint y: 234, endPoint x: 181, endPoint y: 230, distance: 345.3
click at [188, 232] on div "Перелік позицій Експорт Додати товар Додано 3873 / 6000 товарів 31 / 30000 різн…" at bounding box center [630, 309] width 906 height 618
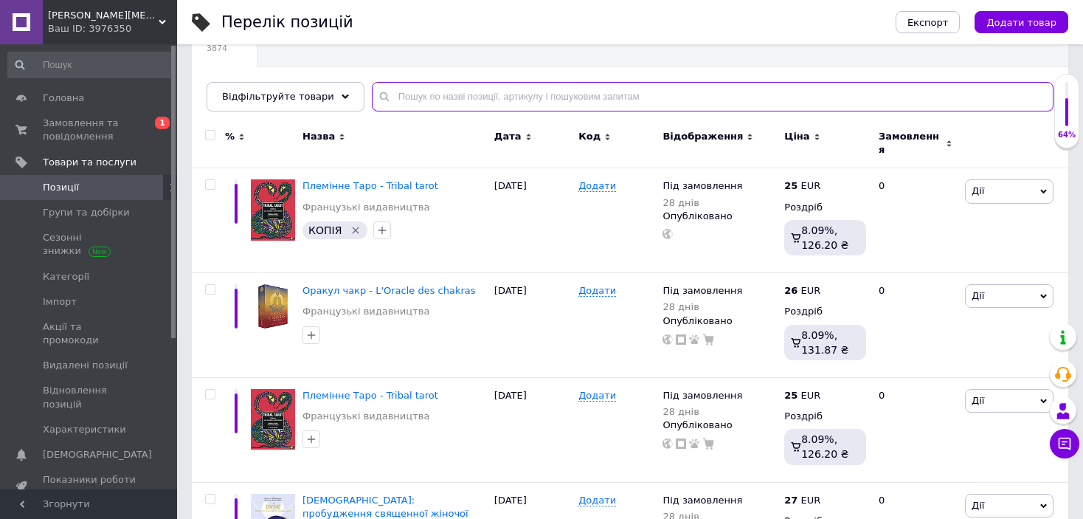
scroll to position [148, 0]
click at [108, 124] on span "Замовлення та повідомлення" at bounding box center [90, 130] width 94 height 27
